Goal: Transaction & Acquisition: Book appointment/travel/reservation

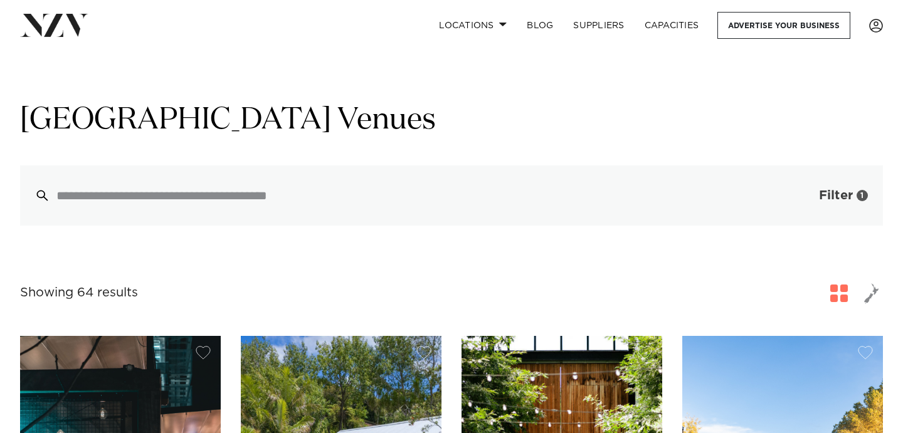
click at [829, 193] on span "Filter" at bounding box center [836, 195] width 34 height 13
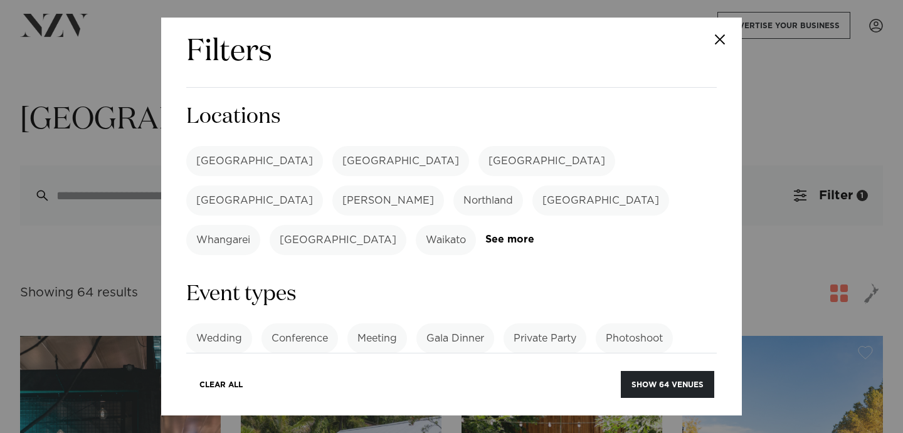
click at [217, 156] on label "[GEOGRAPHIC_DATA]" at bounding box center [254, 161] width 137 height 30
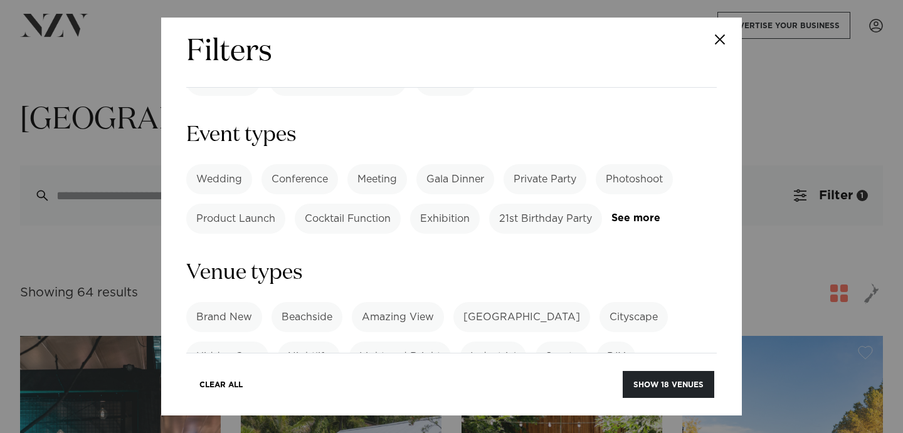
scroll to position [181, 0]
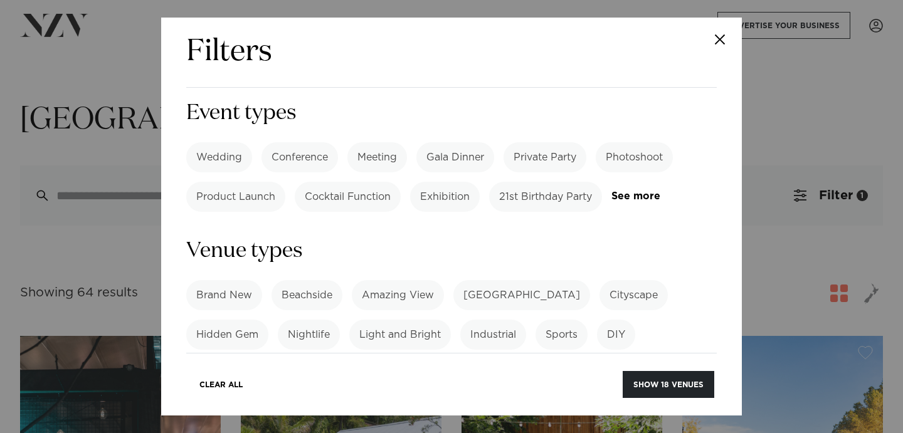
click at [524, 182] on label "21st Birthday Party" at bounding box center [545, 197] width 113 height 30
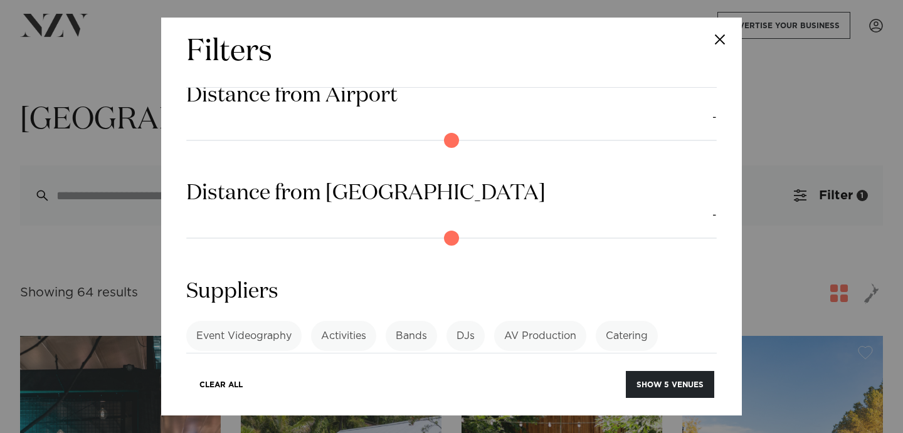
scroll to position [1159, 0]
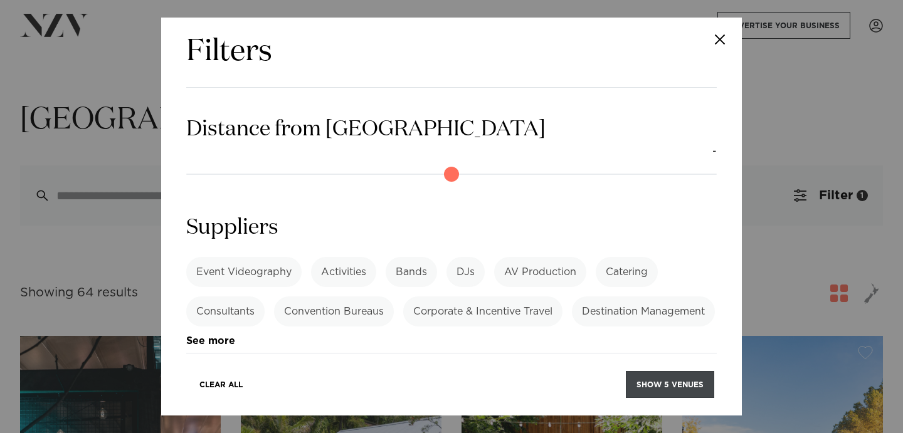
click at [671, 379] on button "Show 5 venues" at bounding box center [670, 384] width 88 height 27
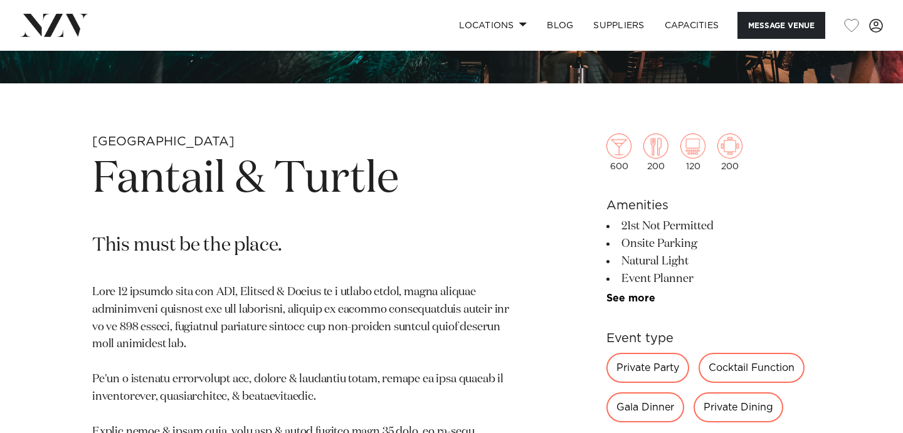
scroll to position [391, 0]
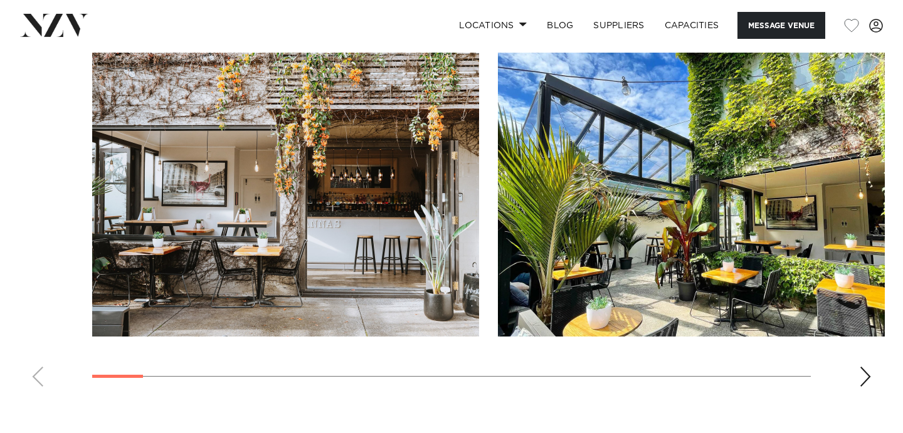
scroll to position [1258, 0]
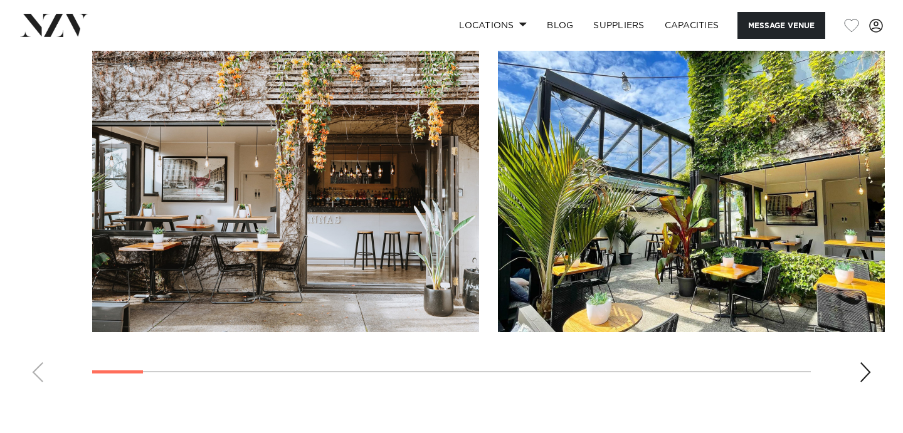
click at [340, 223] on img "1 / 25" at bounding box center [285, 190] width 387 height 284
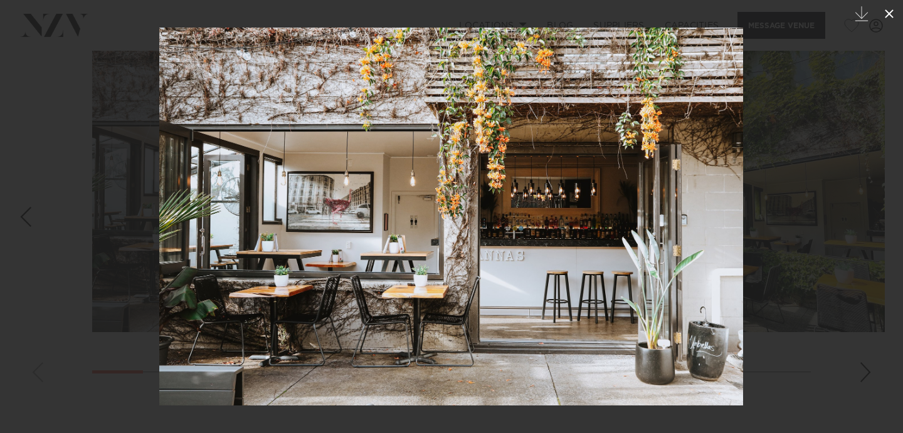
click at [888, 14] on icon at bounding box center [889, 13] width 9 height 9
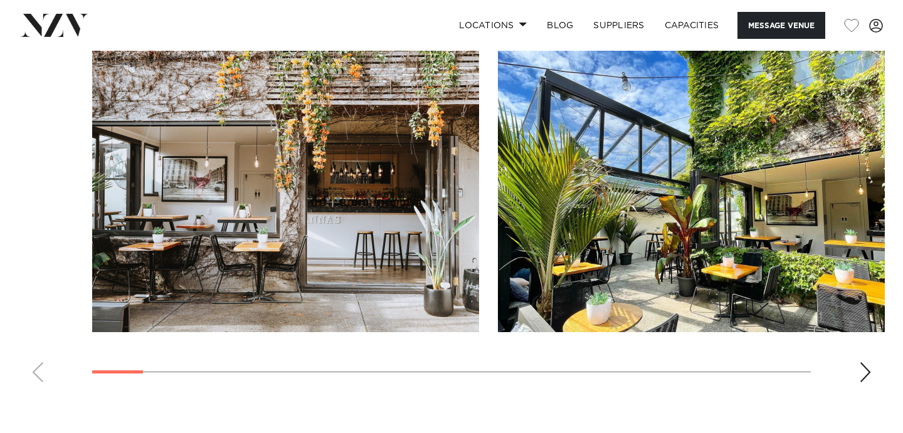
click at [717, 239] on img "2 / 25" at bounding box center [691, 190] width 387 height 284
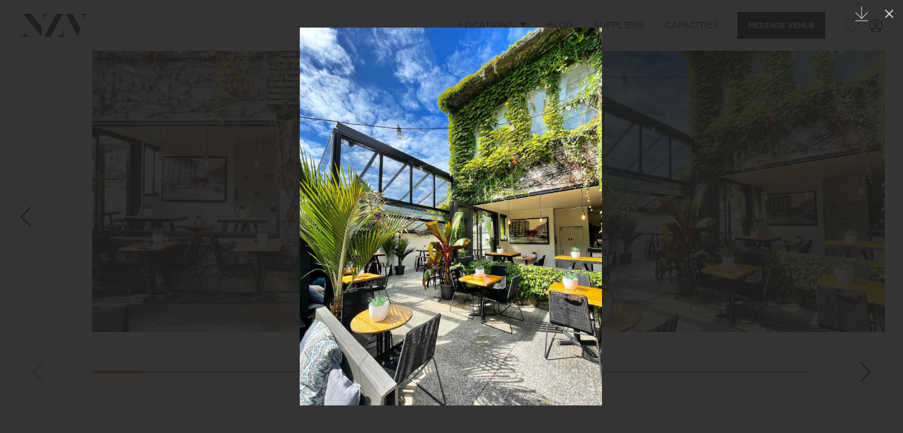
click at [307, 246] on img at bounding box center [451, 217] width 302 height 378
click at [252, 240] on div at bounding box center [451, 216] width 903 height 433
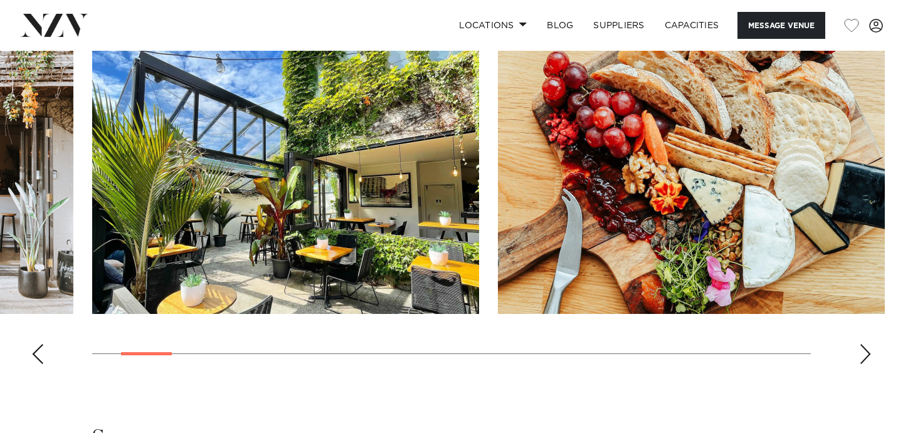
scroll to position [1279, 0]
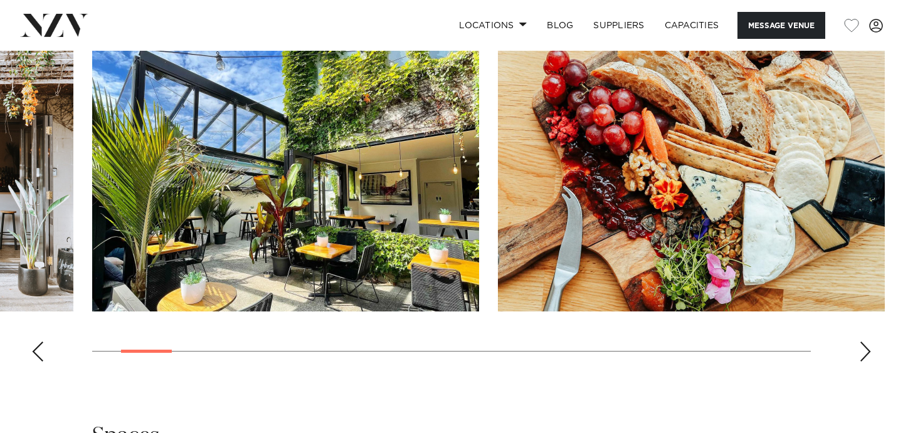
click at [863, 359] on div "Next slide" at bounding box center [865, 352] width 13 height 20
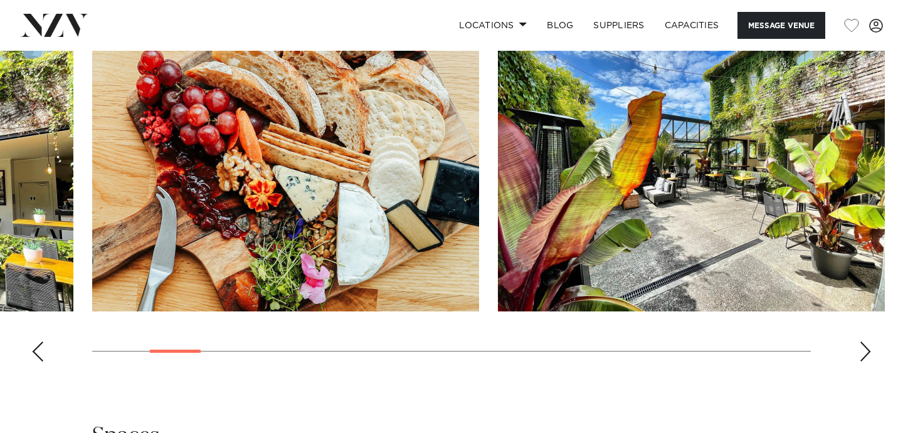
click at [863, 359] on div "Next slide" at bounding box center [865, 352] width 13 height 20
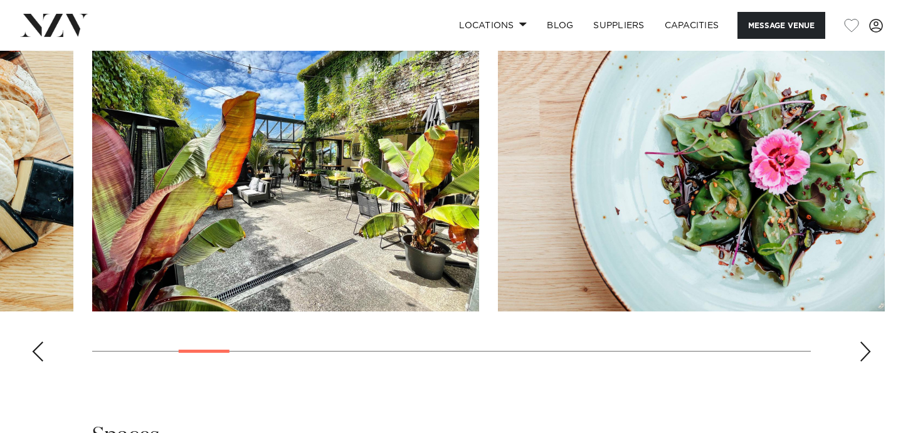
click at [863, 359] on div "Next slide" at bounding box center [865, 352] width 13 height 20
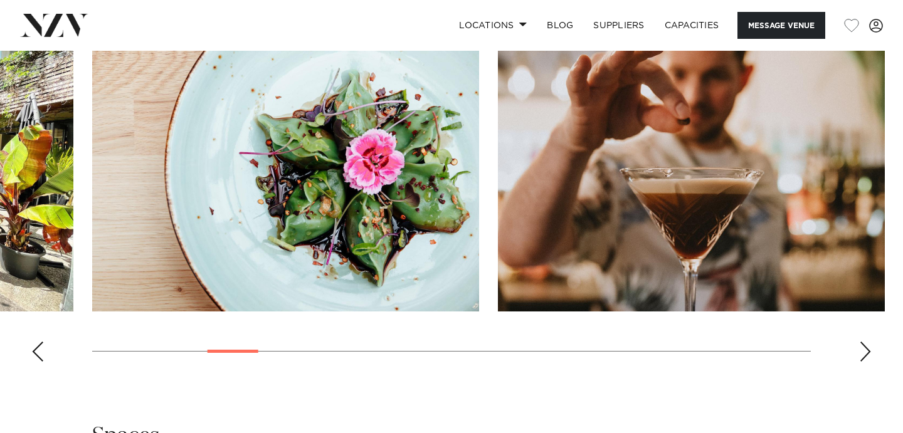
click at [863, 359] on div "Next slide" at bounding box center [865, 352] width 13 height 20
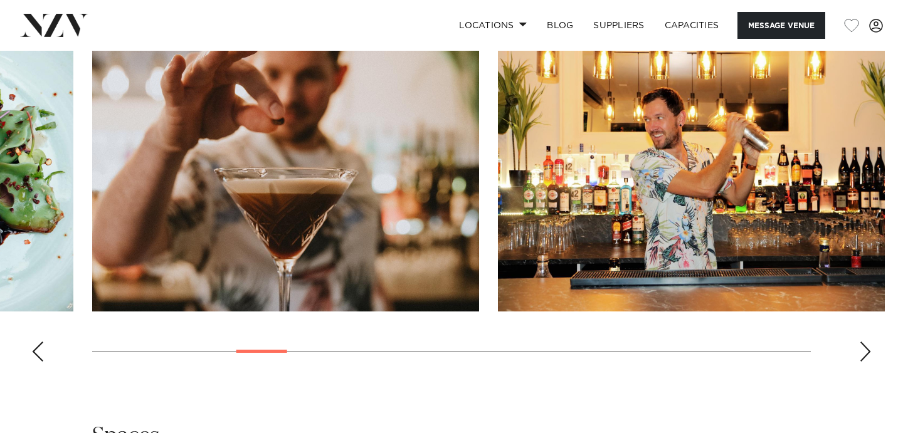
click at [863, 359] on div "Next slide" at bounding box center [865, 352] width 13 height 20
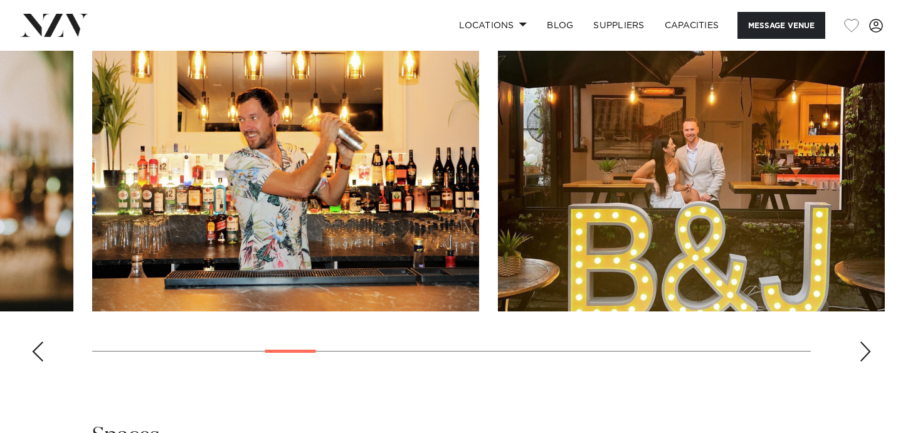
click at [863, 359] on div "Next slide" at bounding box center [865, 352] width 13 height 20
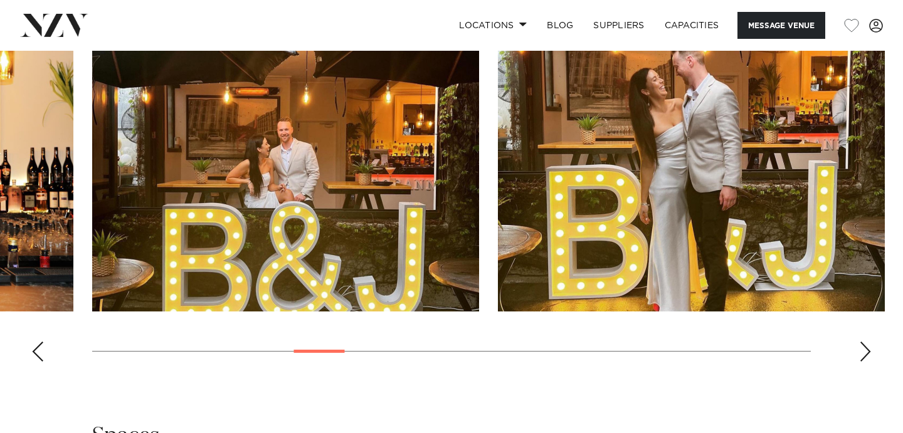
click at [863, 359] on div "Next slide" at bounding box center [865, 352] width 13 height 20
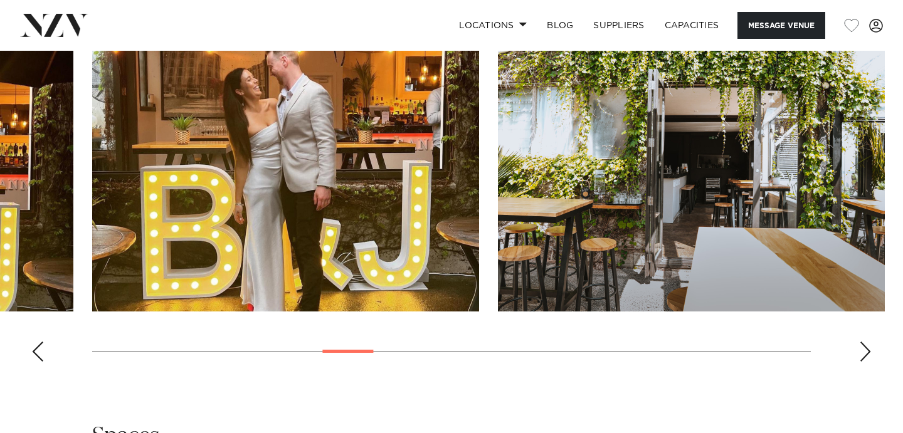
click at [863, 359] on div "Next slide" at bounding box center [865, 352] width 13 height 20
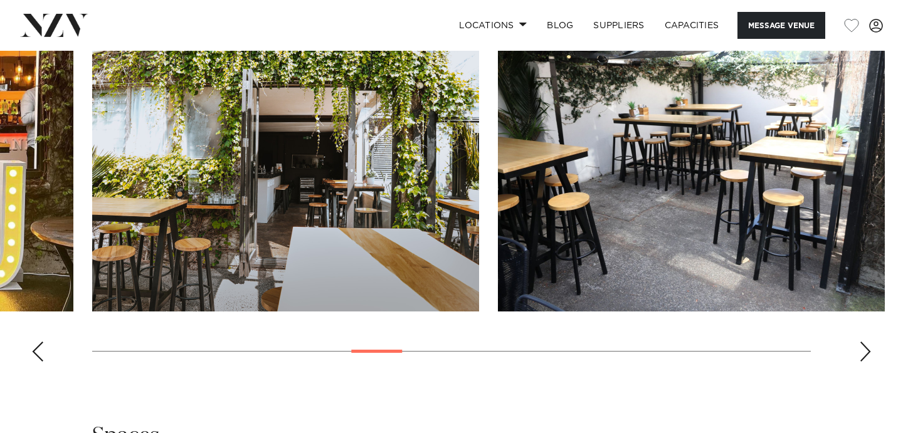
click at [863, 359] on div "Next slide" at bounding box center [865, 352] width 13 height 20
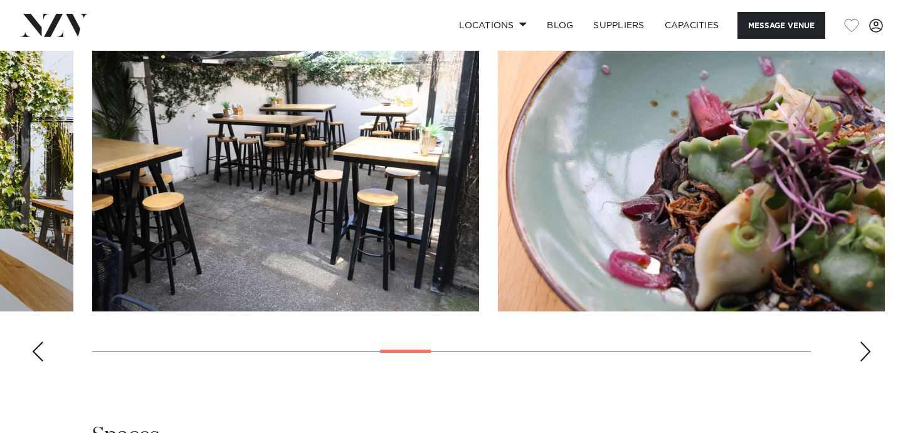
click at [863, 359] on div "Next slide" at bounding box center [865, 352] width 13 height 20
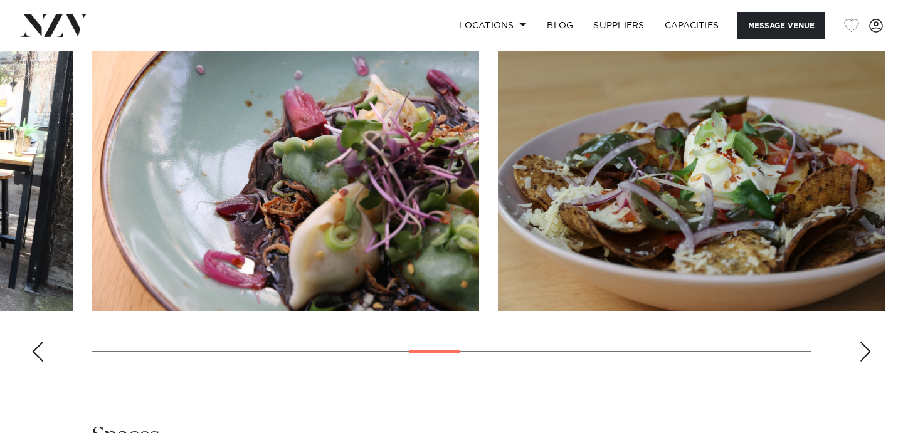
click at [863, 359] on div "Next slide" at bounding box center [865, 352] width 13 height 20
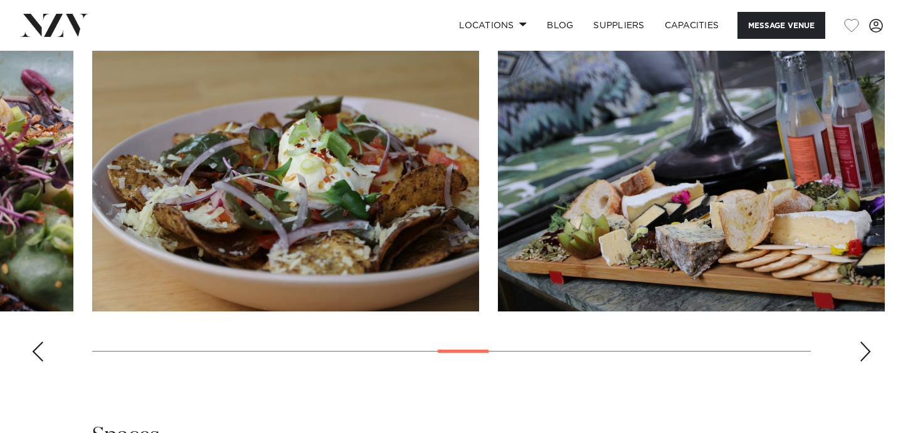
click at [863, 359] on div "Next slide" at bounding box center [865, 352] width 13 height 20
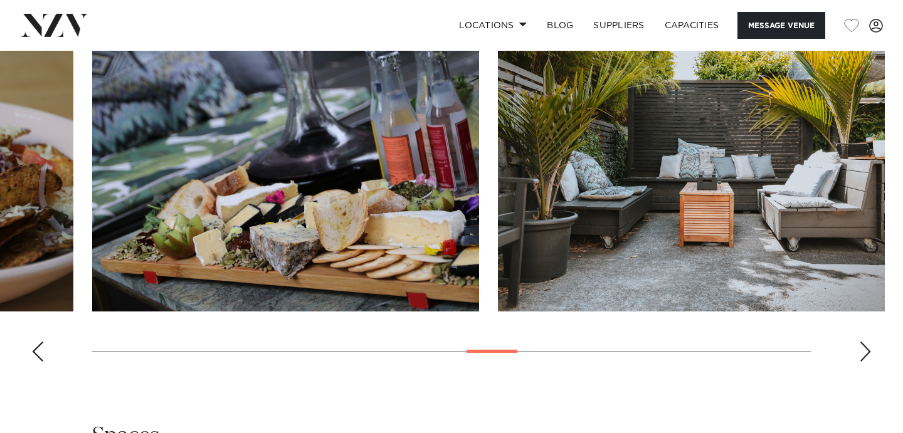
click at [863, 359] on div "Next slide" at bounding box center [865, 352] width 13 height 20
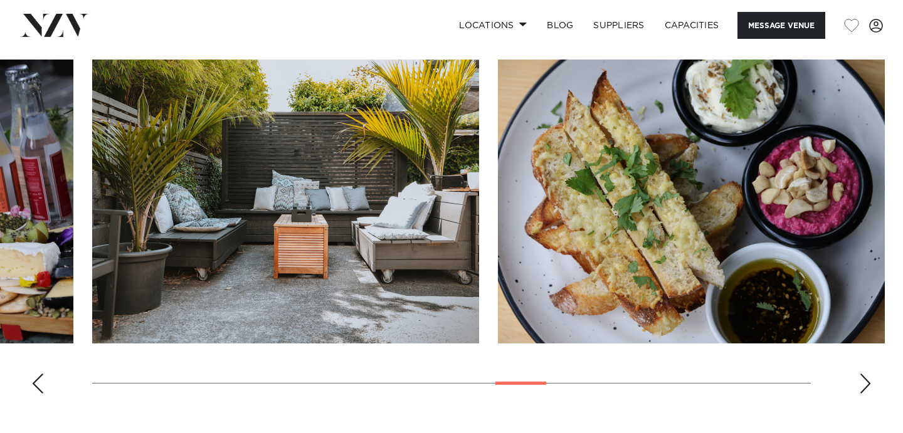
scroll to position [1243, 0]
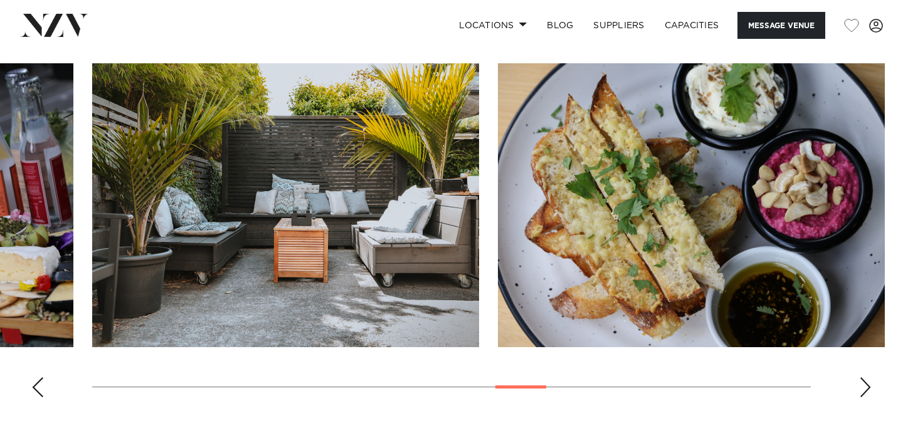
click at [863, 386] on swiper-container at bounding box center [451, 235] width 903 height 344
click at [863, 386] on div "Next slide" at bounding box center [865, 387] width 13 height 20
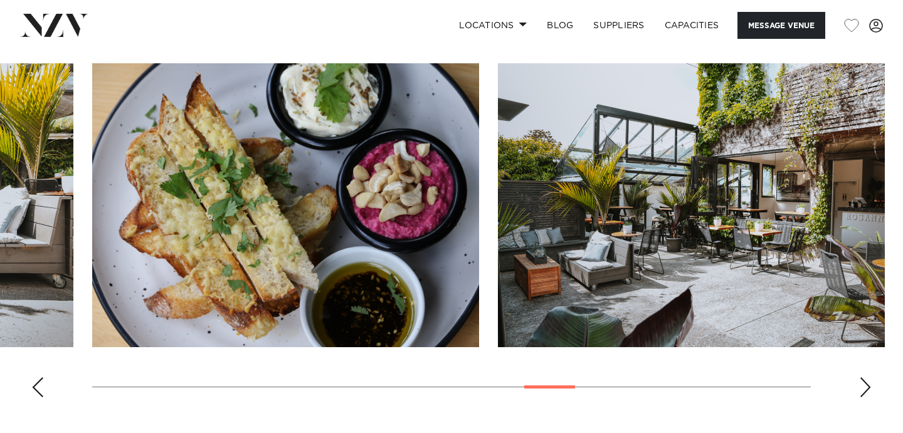
click at [863, 396] on div "Next slide" at bounding box center [865, 387] width 13 height 20
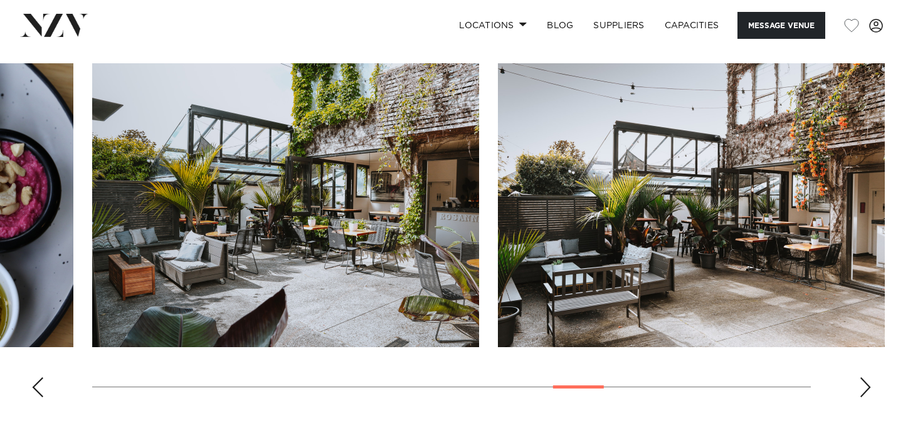
click at [863, 396] on div "Next slide" at bounding box center [865, 387] width 13 height 20
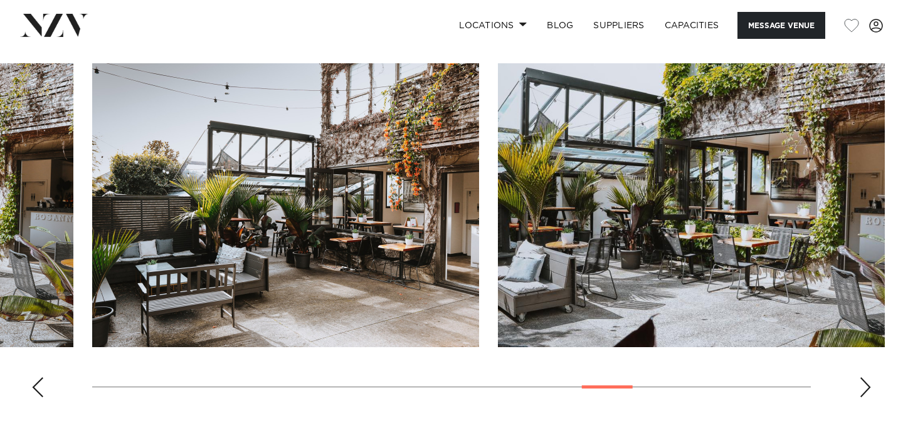
click at [863, 396] on div "Next slide" at bounding box center [865, 387] width 13 height 20
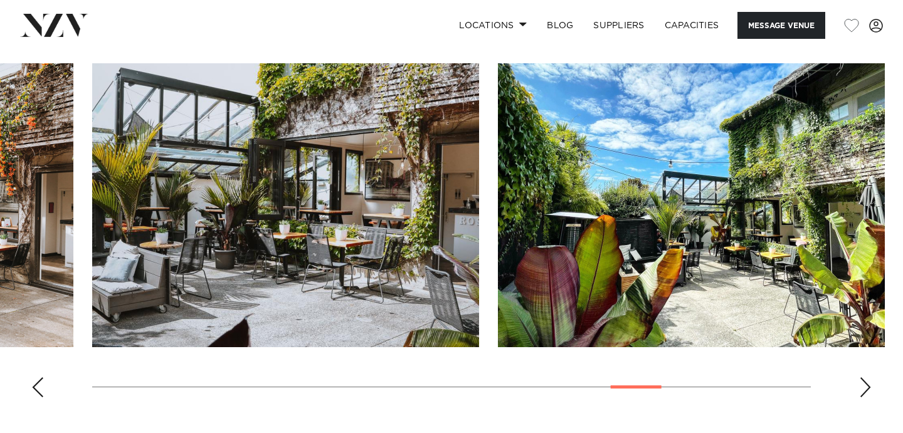
click at [863, 396] on div "Next slide" at bounding box center [865, 387] width 13 height 20
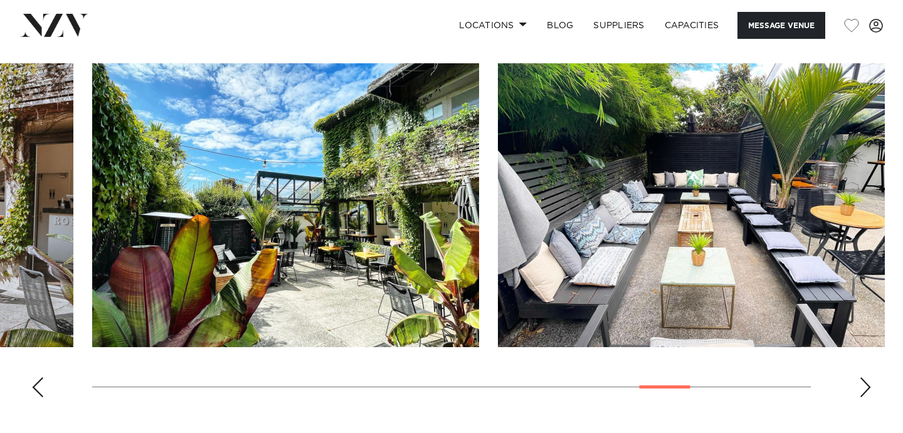
click at [863, 396] on div "Next slide" at bounding box center [865, 387] width 13 height 20
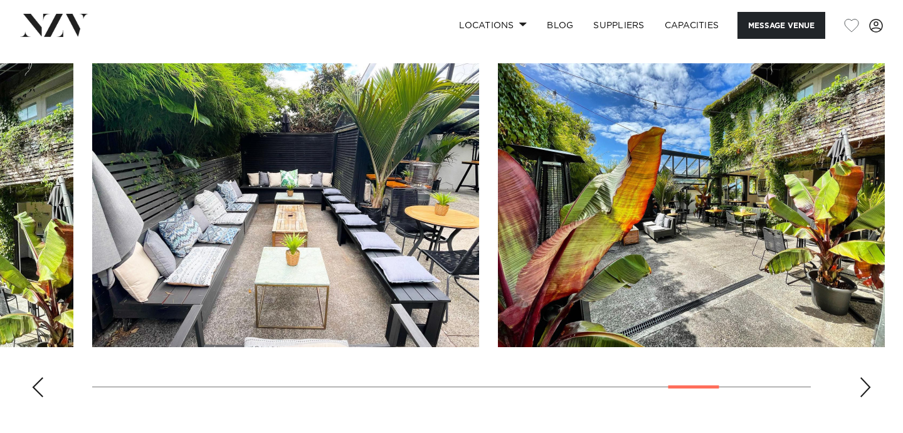
click at [863, 396] on div "Next slide" at bounding box center [865, 387] width 13 height 20
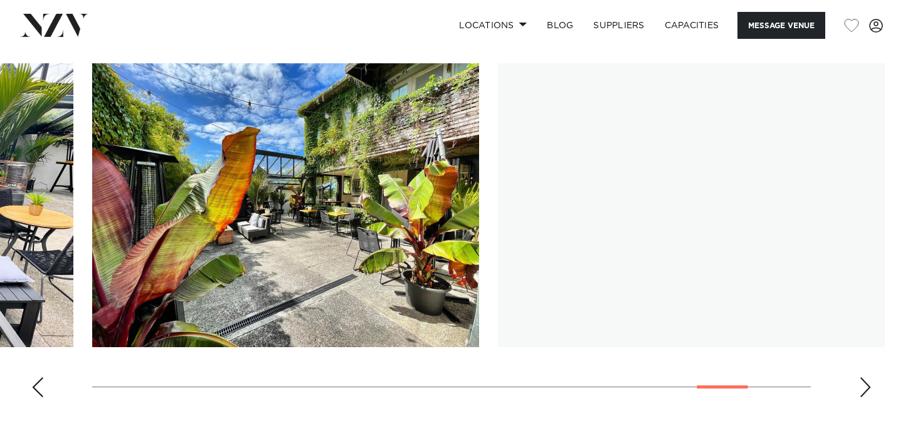
click at [863, 396] on div "Next slide" at bounding box center [865, 387] width 13 height 20
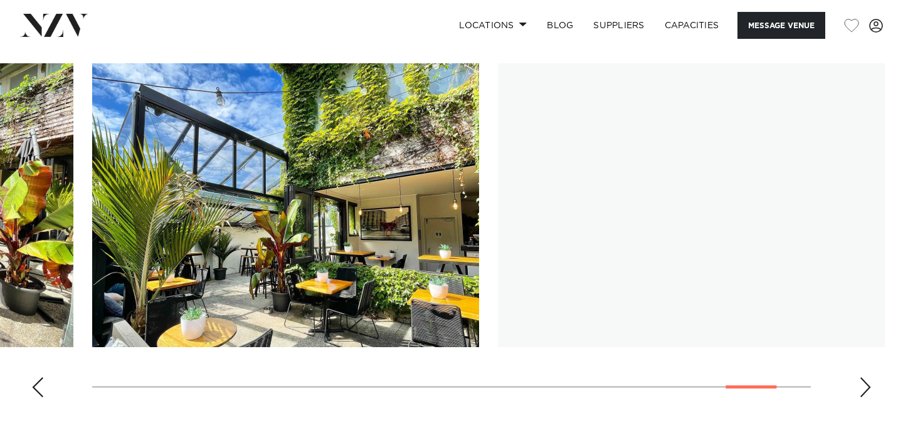
click at [863, 396] on div "Next slide" at bounding box center [865, 387] width 13 height 20
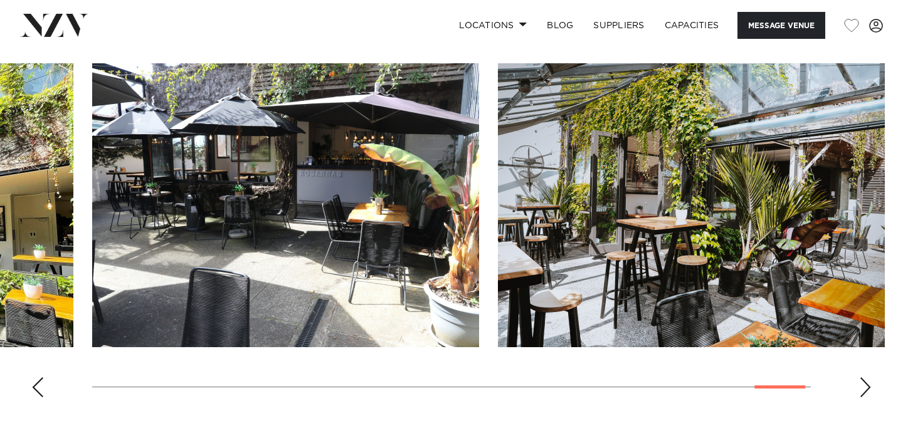
click at [863, 396] on div "Next slide" at bounding box center [865, 387] width 13 height 20
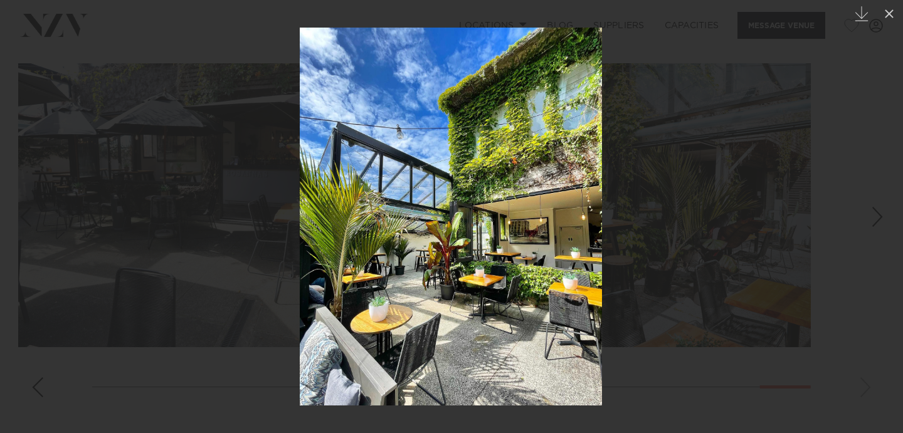
scroll to position [1258, 0]
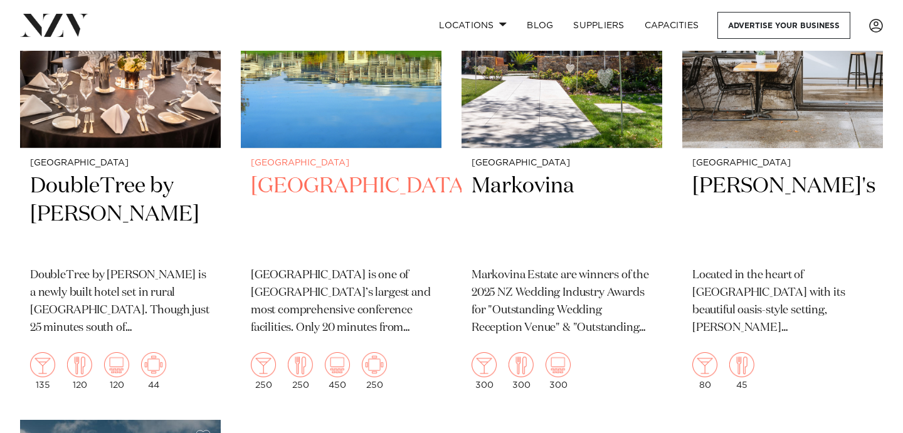
scroll to position [415, 0]
